Goal: Information Seeking & Learning: Learn about a topic

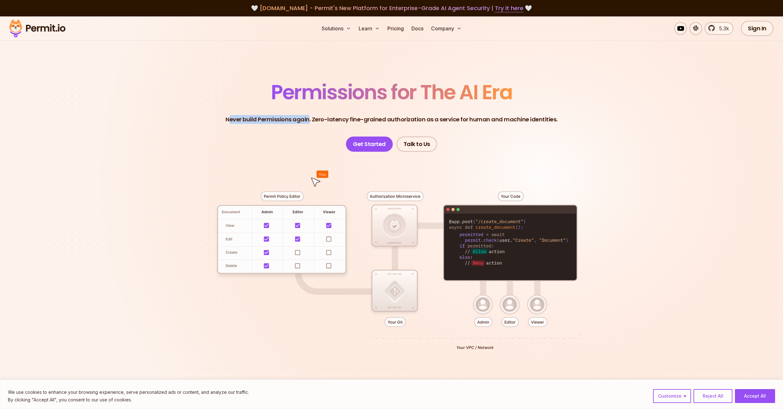
drag, startPoint x: 233, startPoint y: 119, endPoint x: 310, endPoint y: 118, distance: 77.2
click at [310, 118] on p "Never build Permissions again. Zero-latency fine-grained authorization as a ser…" at bounding box center [392, 119] width 332 height 9
click at [393, 27] on link "Pricing" at bounding box center [396, 28] width 22 height 13
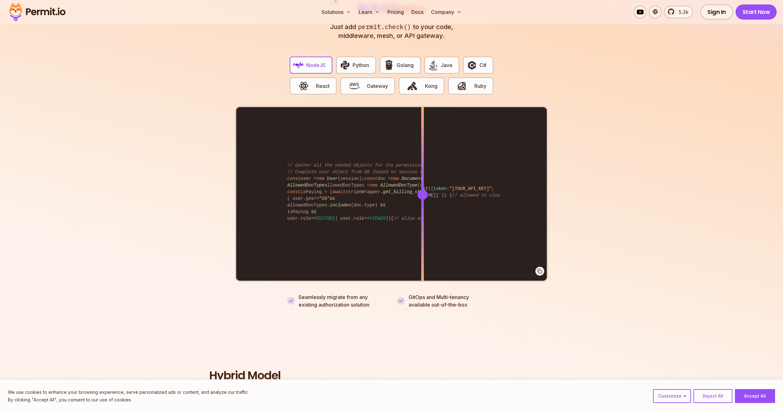
scroll to position [1231, 0]
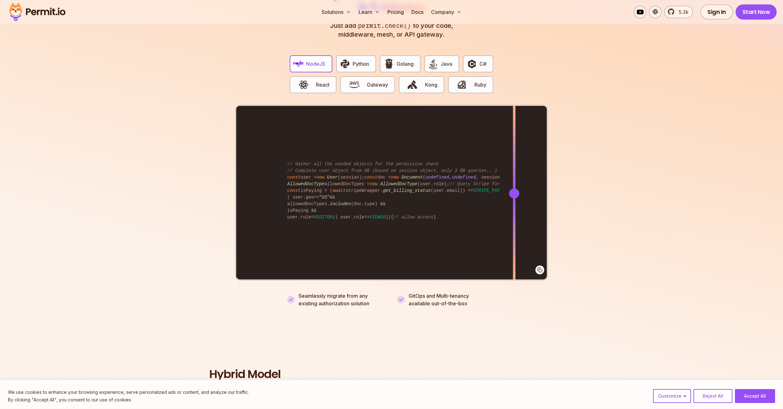
drag, startPoint x: 424, startPoint y: 188, endPoint x: 514, endPoint y: 169, distance: 91.7
click at [514, 169] on div at bounding box center [514, 193] width 3 height 175
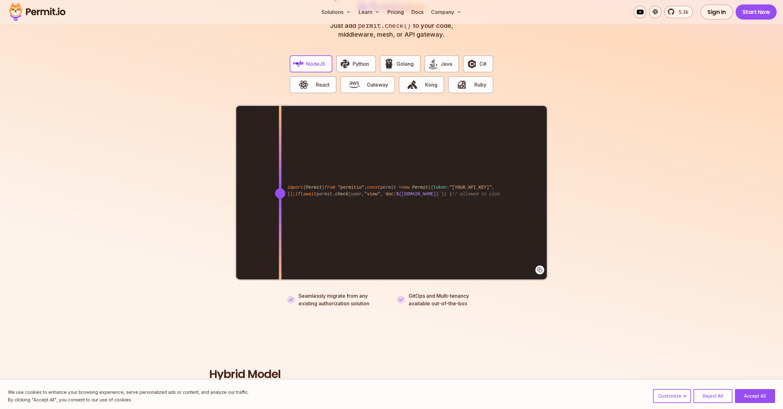
drag, startPoint x: 517, startPoint y: 188, endPoint x: 280, endPoint y: 174, distance: 237.0
click at [280, 174] on div at bounding box center [280, 193] width 3 height 175
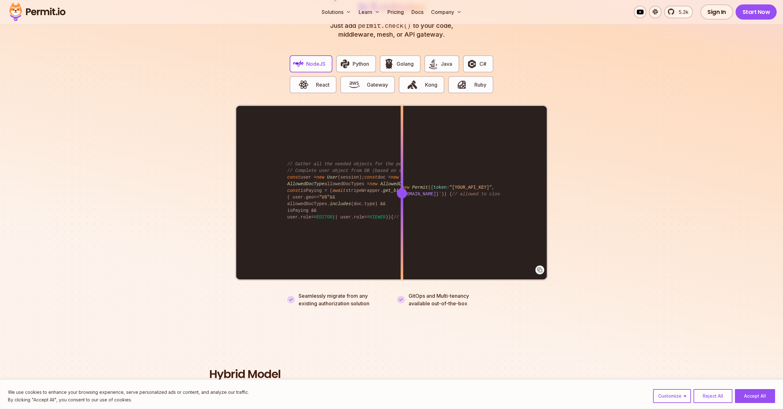
drag, startPoint x: 282, startPoint y: 186, endPoint x: 402, endPoint y: 175, distance: 120.4
click at [402, 189] on div at bounding box center [402, 194] width 10 height 10
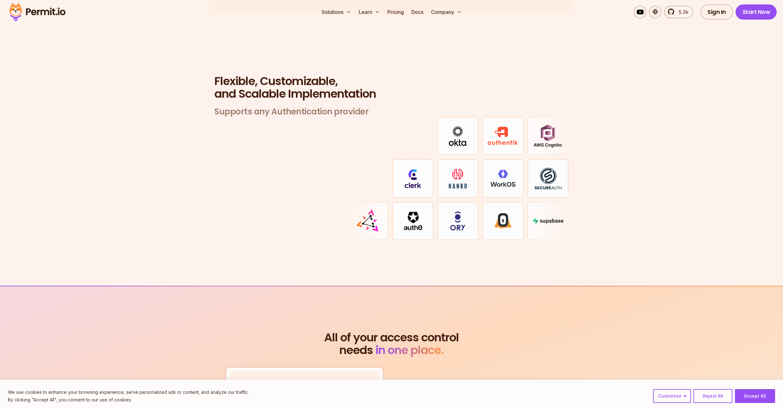
scroll to position [1679, 0]
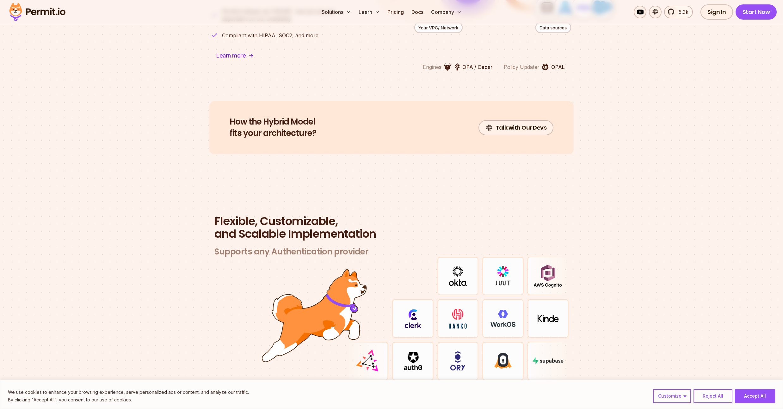
click at [702, 193] on section "Flexible, Customizable, and Scalable Implementation Supports any Authentication…" at bounding box center [391, 306] width 783 height 242
